Goal: Information Seeking & Learning: Learn about a topic

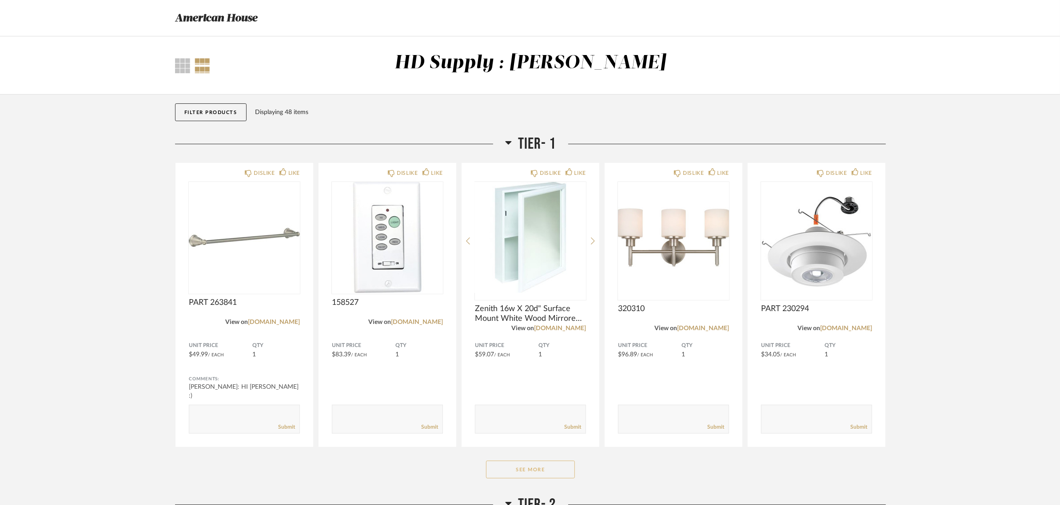
click at [534, 467] on button "See More" at bounding box center [530, 470] width 89 height 18
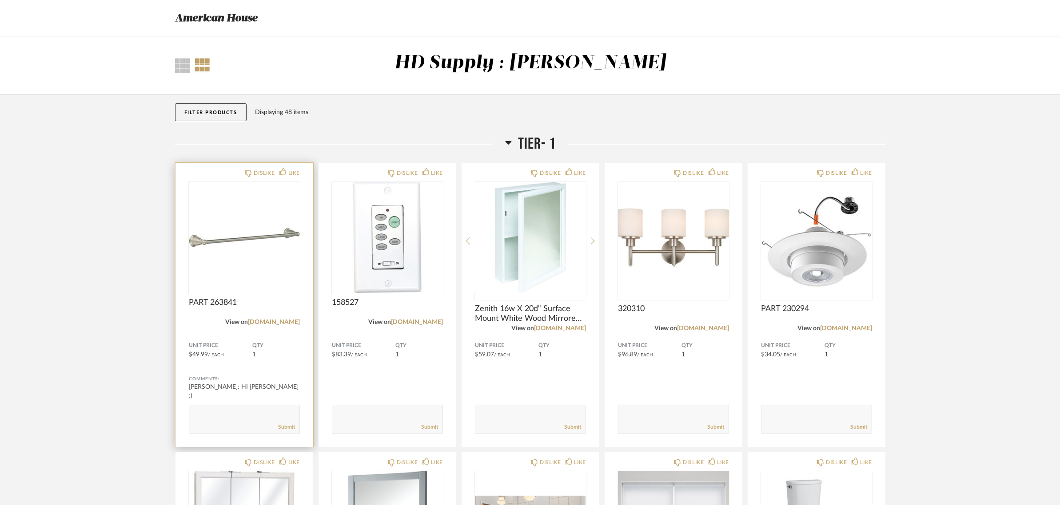
click at [288, 351] on div "QTY 1" at bounding box center [276, 350] width 48 height 16
click at [205, 420] on textarea at bounding box center [244, 415] width 110 height 12
click at [254, 281] on img "0" at bounding box center [244, 237] width 111 height 111
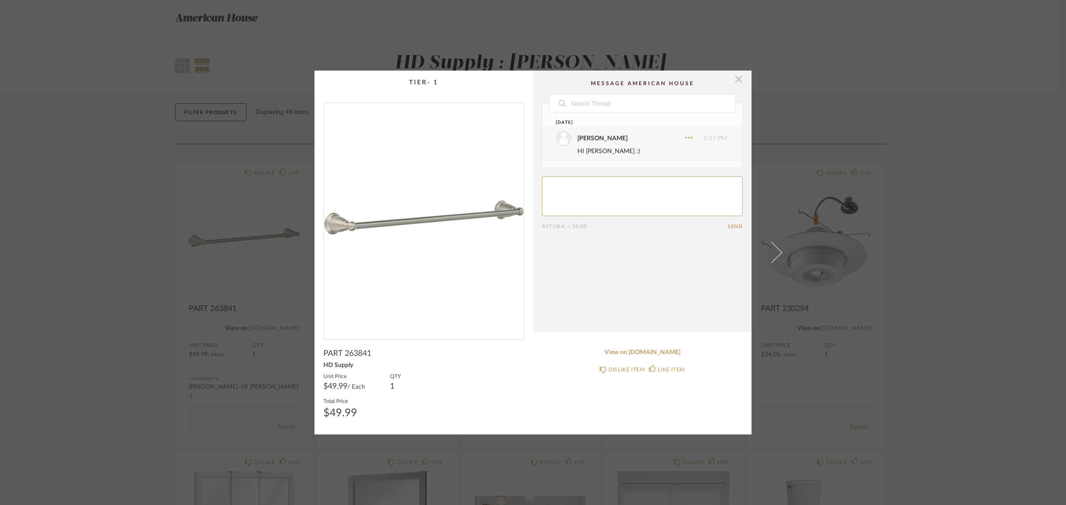
click at [737, 79] on span "button" at bounding box center [739, 80] width 18 height 18
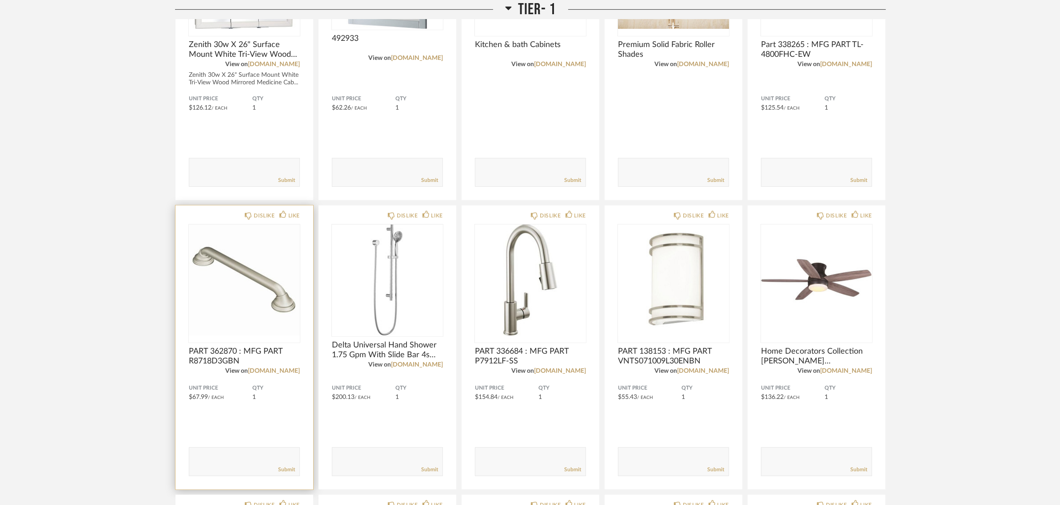
scroll to position [555, 0]
click at [219, 350] on span "PART 362870 : MFG PART R8718D3GBN" at bounding box center [244, 356] width 111 height 20
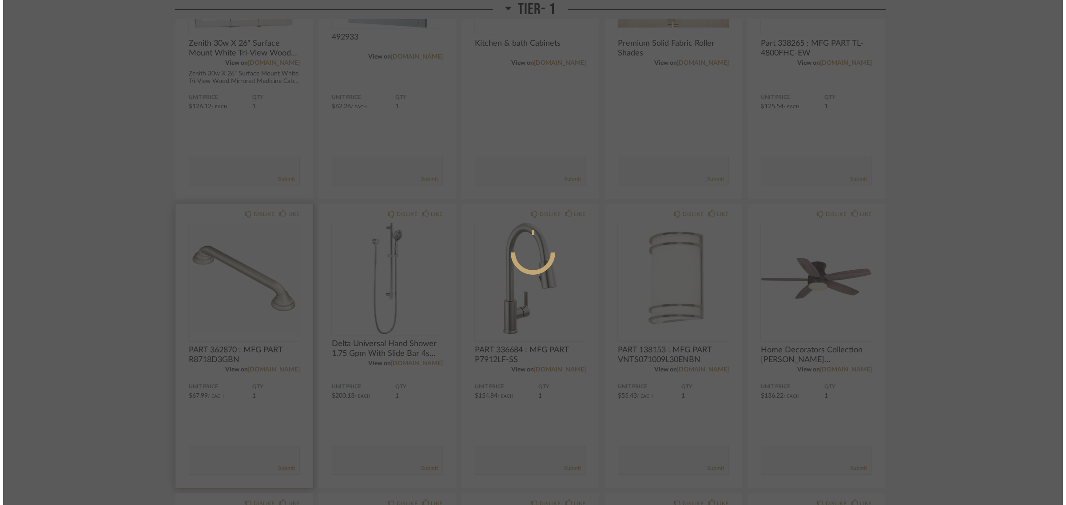
scroll to position [0, 0]
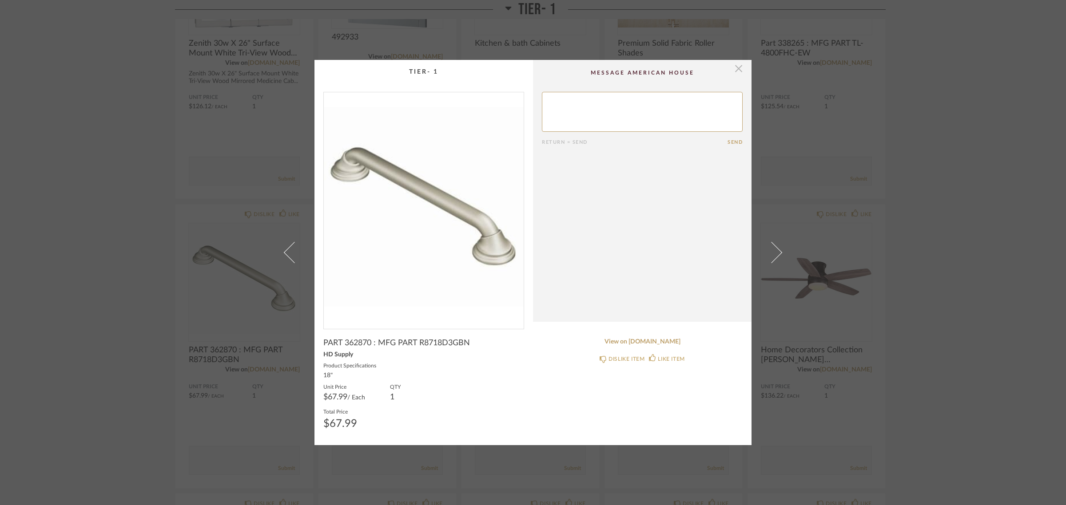
click at [735, 69] on span "button" at bounding box center [739, 69] width 18 height 18
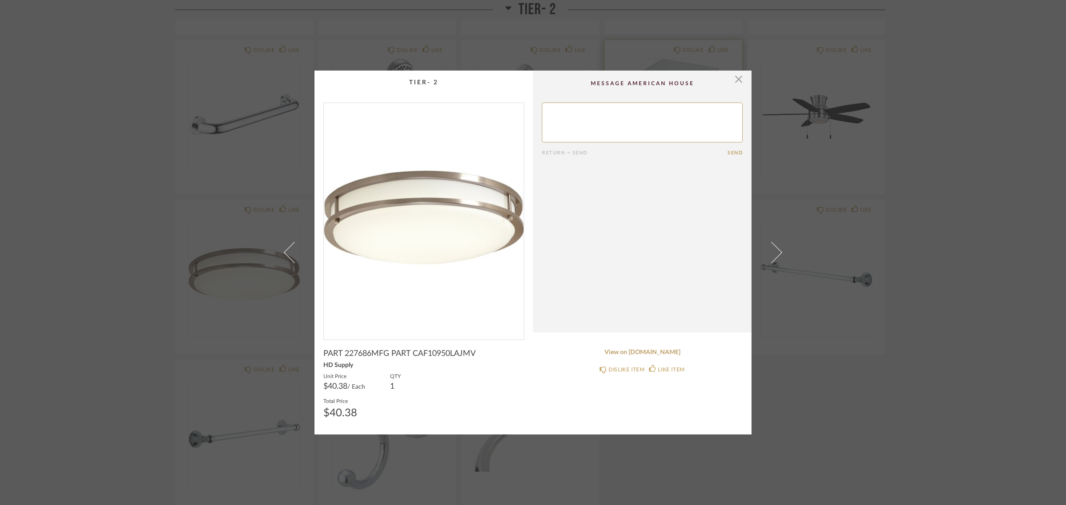
drag, startPoint x: 731, startPoint y: 80, endPoint x: 732, endPoint y: 94, distance: 13.8
click at [731, 81] on span "button" at bounding box center [739, 80] width 18 height 18
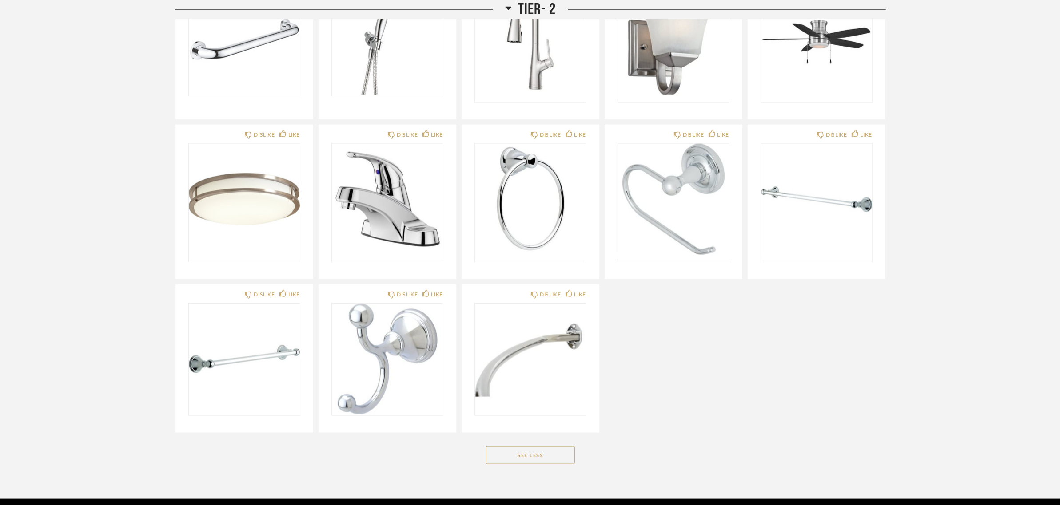
scroll to position [1265, 0]
